Goal: Task Accomplishment & Management: Manage account settings

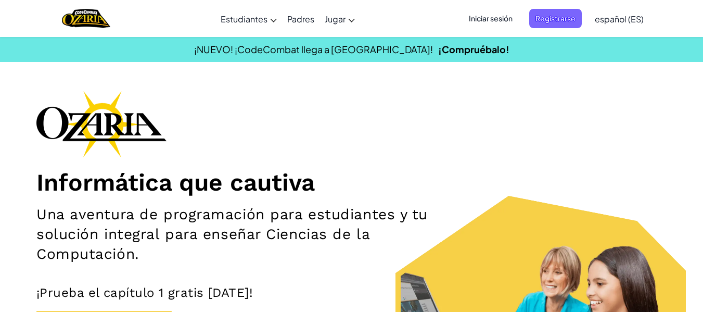
drag, startPoint x: 693, startPoint y: 121, endPoint x: 687, endPoint y: 121, distance: 6.2
click at [687, 121] on section "Informática que cautiva Una aventura de programación para estudiantes y tu solu…" at bounding box center [351, 252] width 703 height 322
click at [493, 20] on span "Iniciar sesión" at bounding box center [490, 18] width 56 height 19
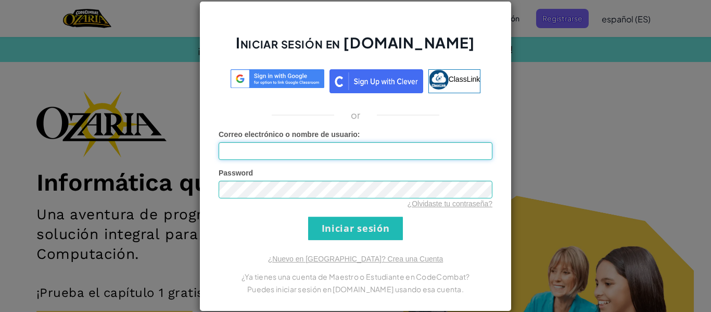
type input "[EMAIL_ADDRESS][DOMAIN_NAME]"
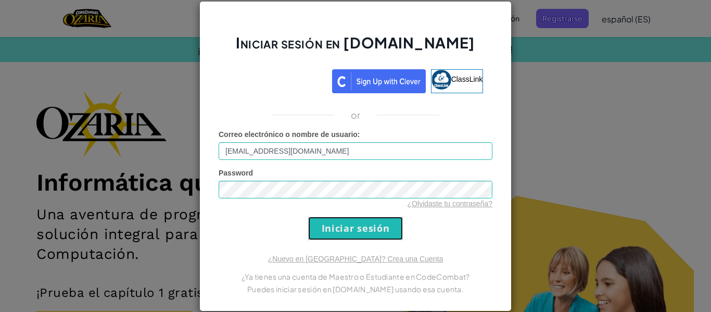
click at [387, 221] on input "Iniciar sesión" at bounding box center [355, 227] width 95 height 23
click at [362, 217] on input "Iniciar sesión" at bounding box center [355, 227] width 95 height 23
